Goal: Register for event/course

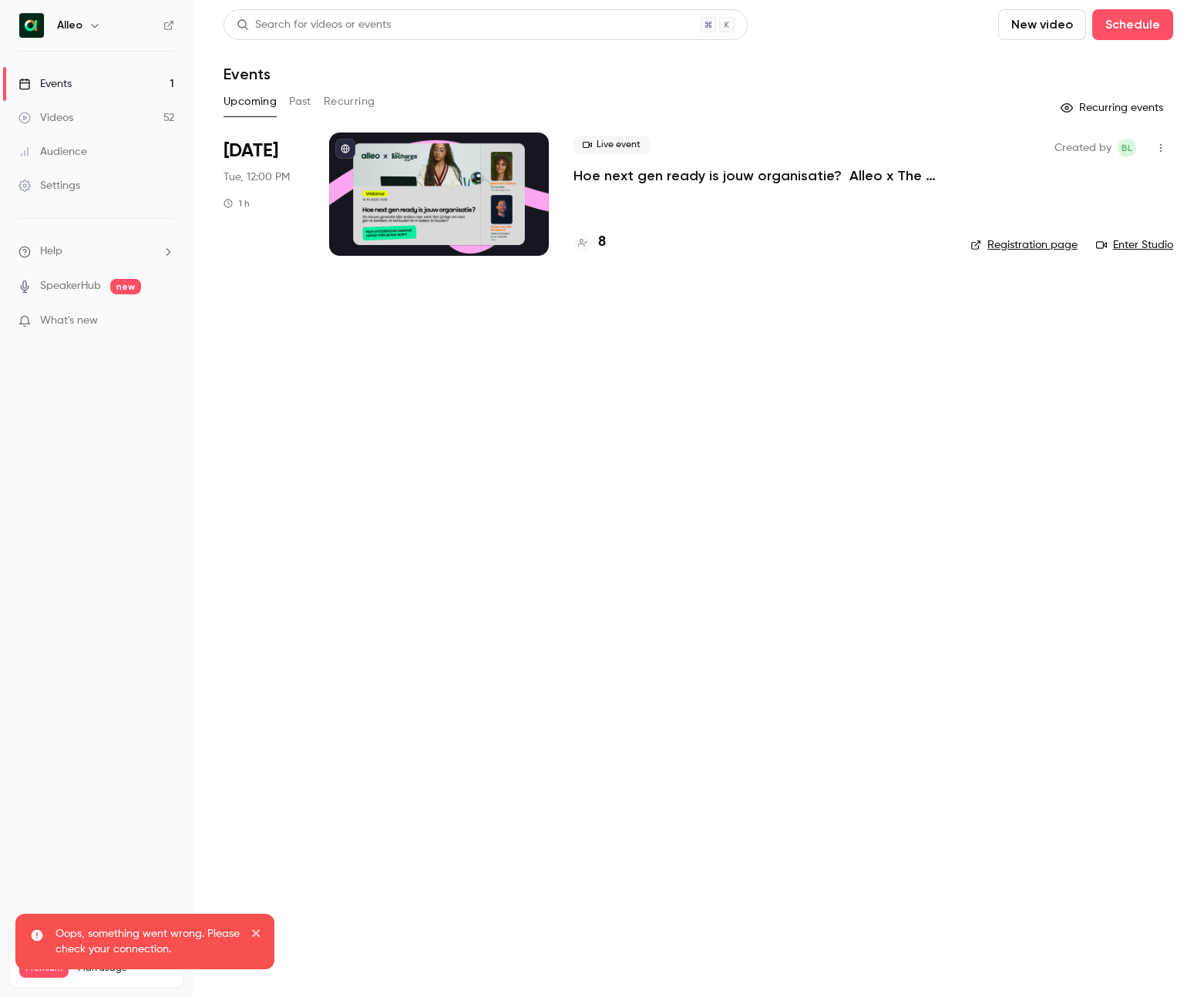
click at [97, 19] on icon "button" at bounding box center [94, 25] width 12 height 12
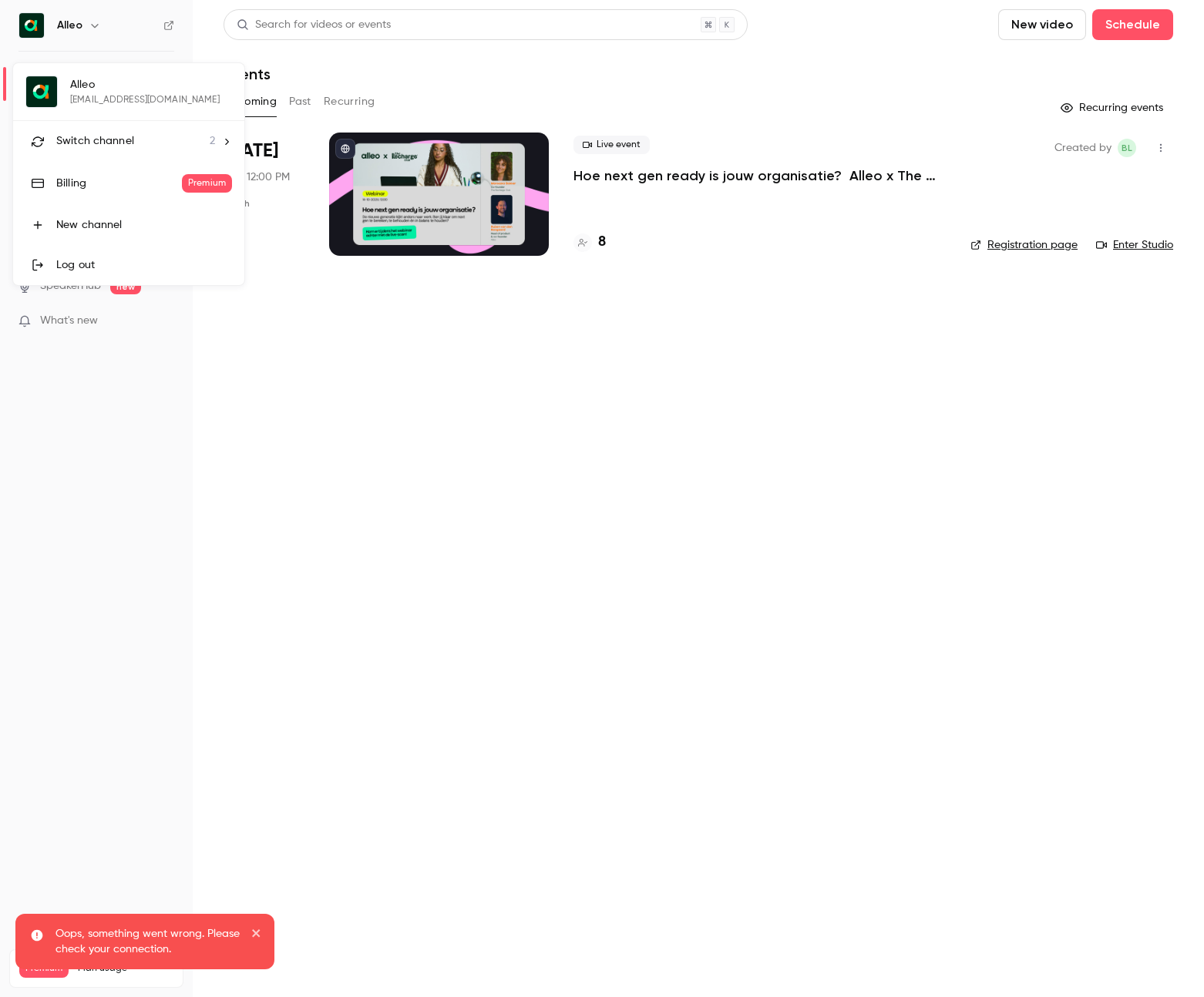
click at [150, 148] on div "Switch channel 2" at bounding box center [136, 141] width 159 height 16
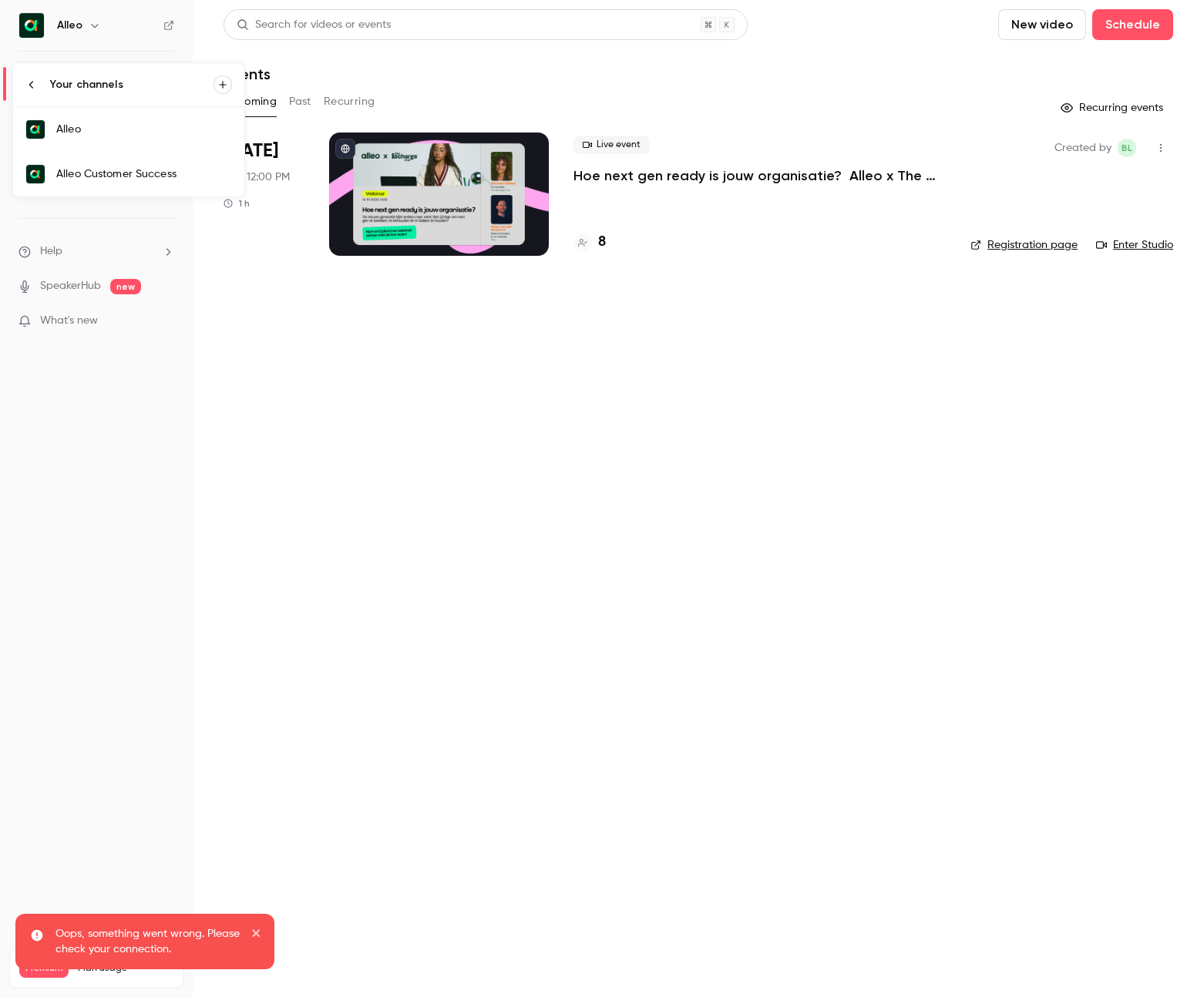
click at [140, 162] on link "Alleo Customer Success" at bounding box center [129, 174] width 232 height 45
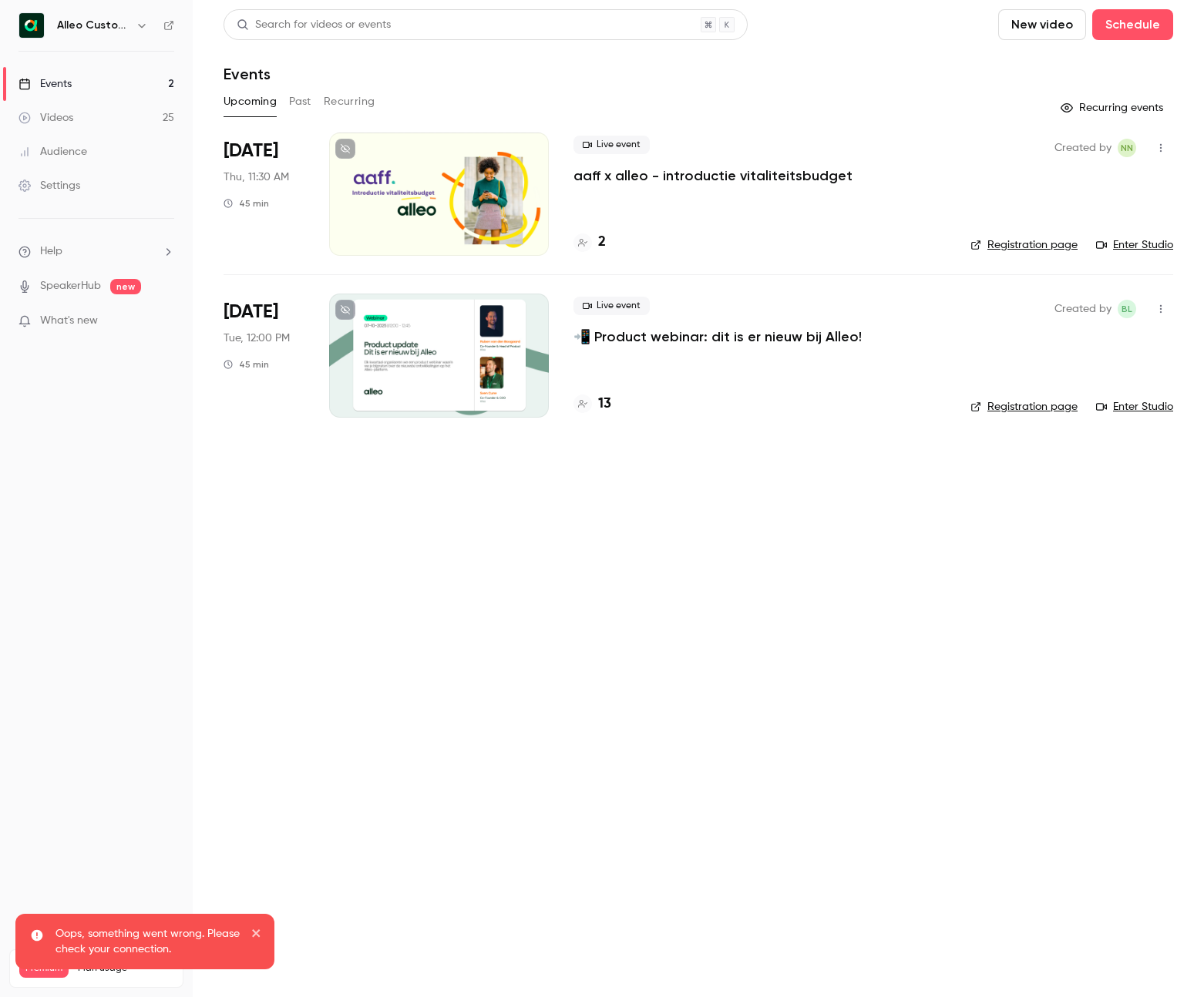
click at [687, 336] on p "📲 Product webinar: dit is er nieuw bij Alleo!" at bounding box center [717, 336] width 288 height 18
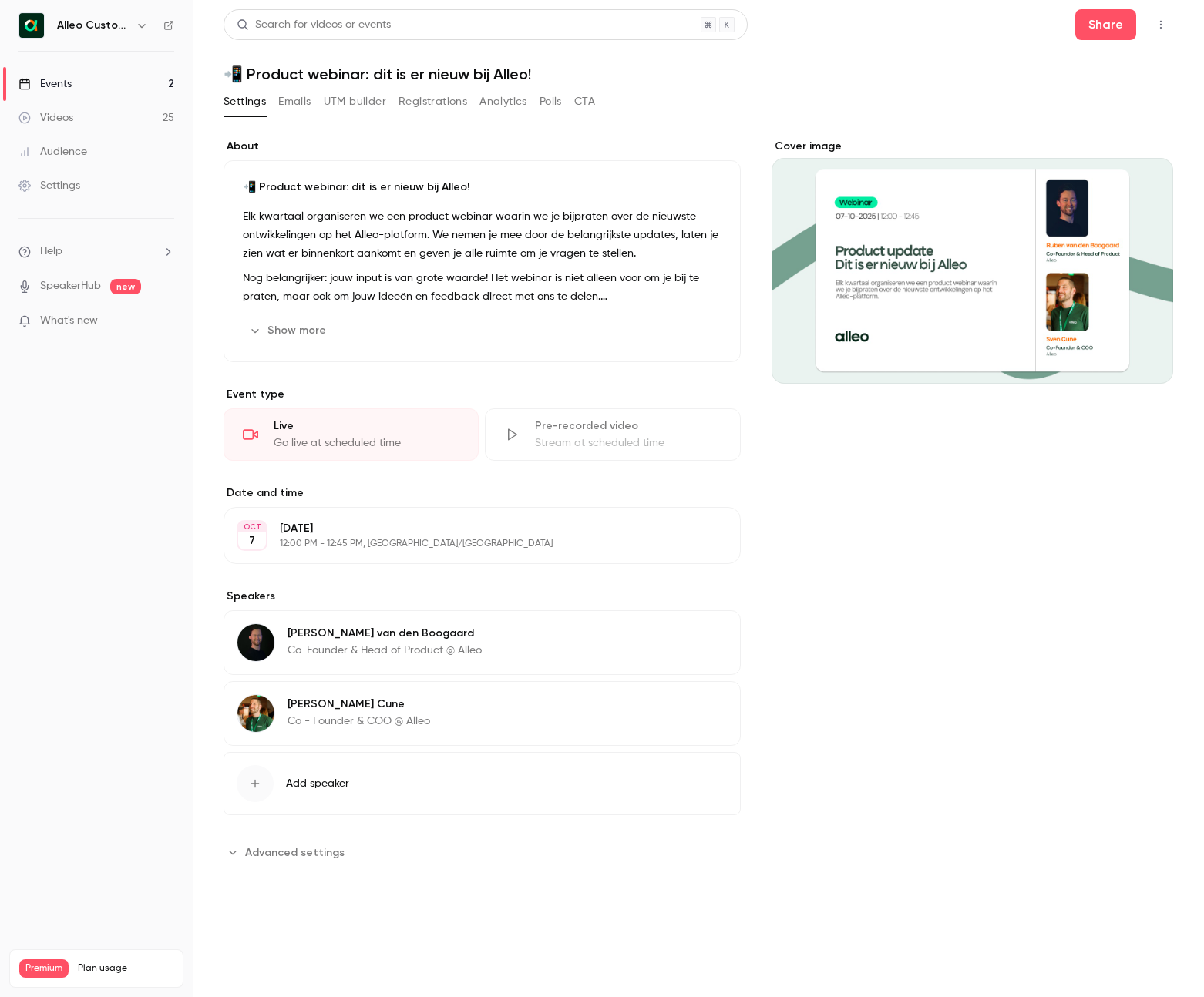
click at [450, 103] on button "Registrations" at bounding box center [432, 102] width 68 height 25
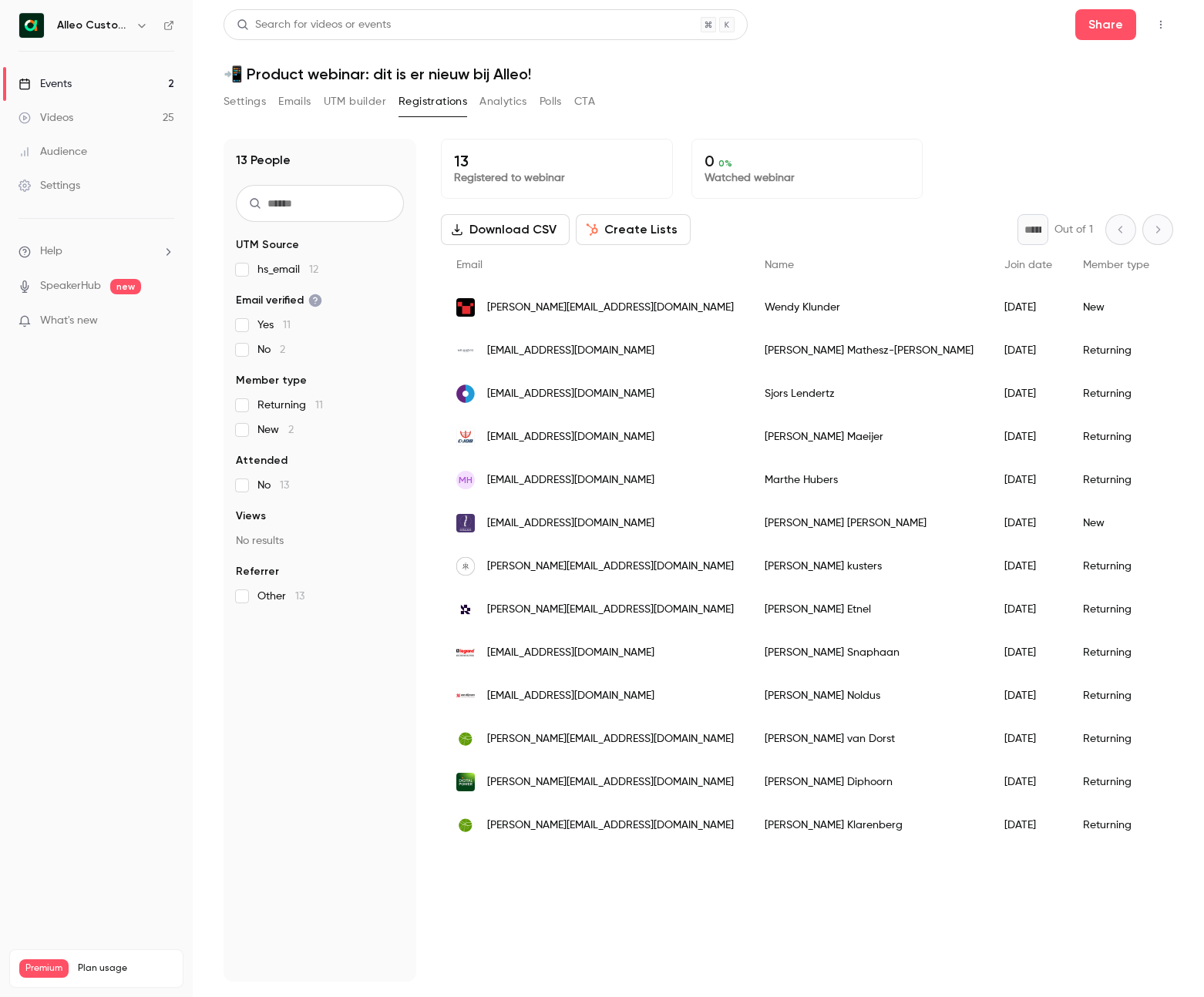
click at [97, 321] on span "What's new" at bounding box center [68, 321] width 57 height 16
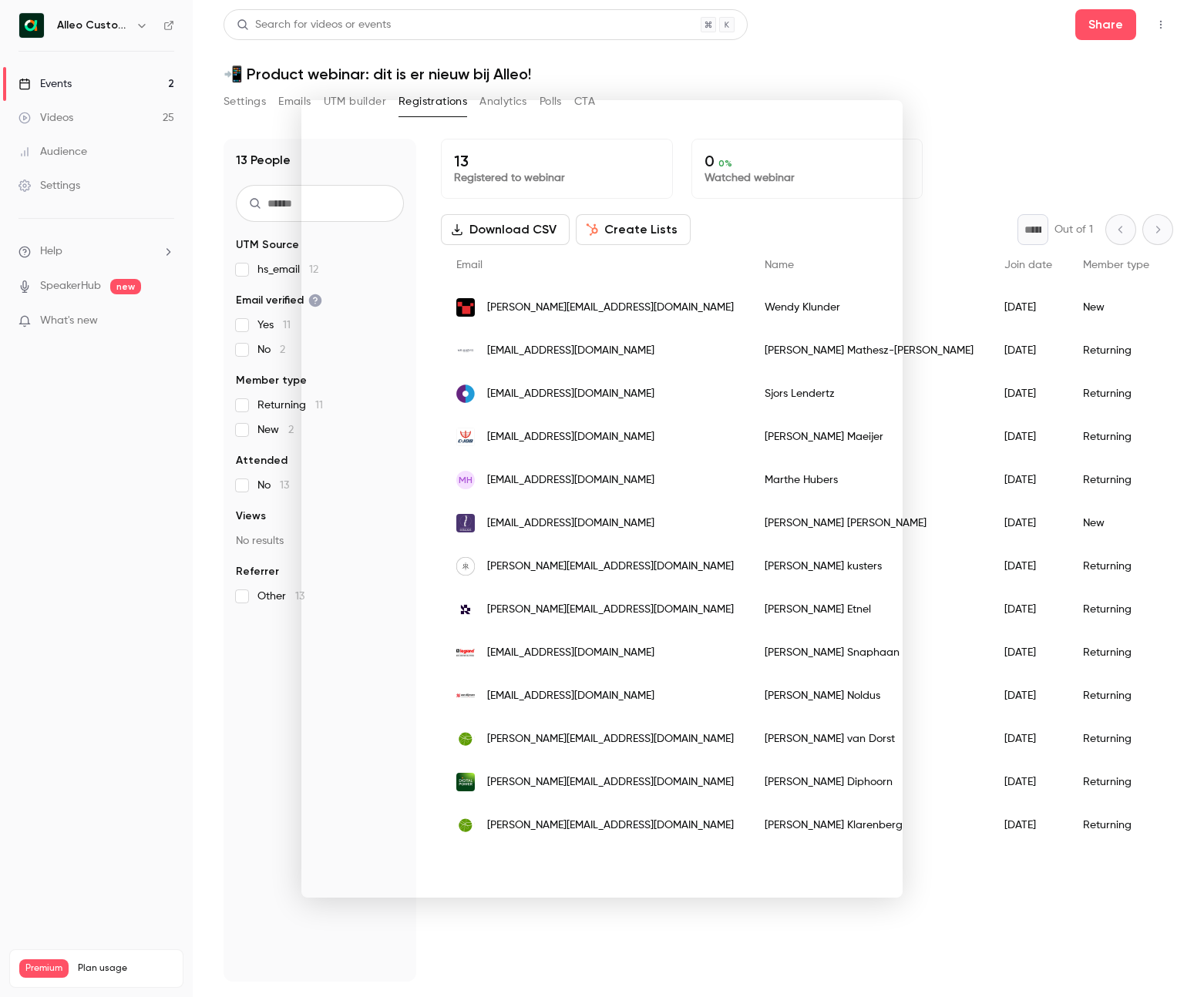
click at [149, 526] on div at bounding box center [602, 498] width 1204 height 997
